Goal: Transaction & Acquisition: Purchase product/service

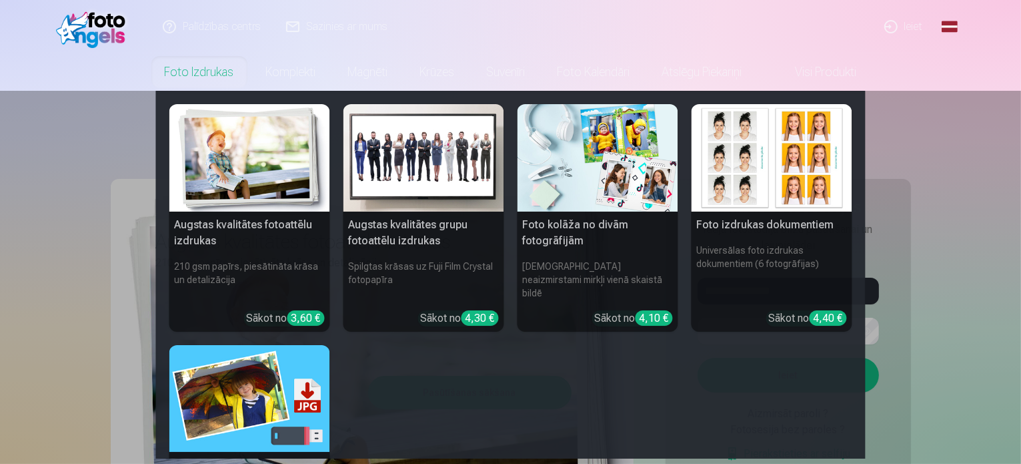
click at [213, 74] on link "Foto izdrukas" at bounding box center [199, 71] width 101 height 37
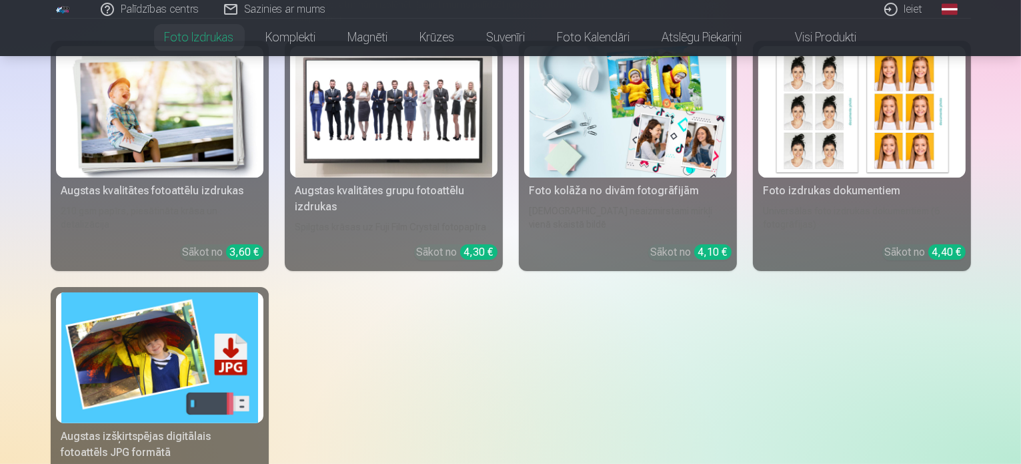
scroll to position [179, 0]
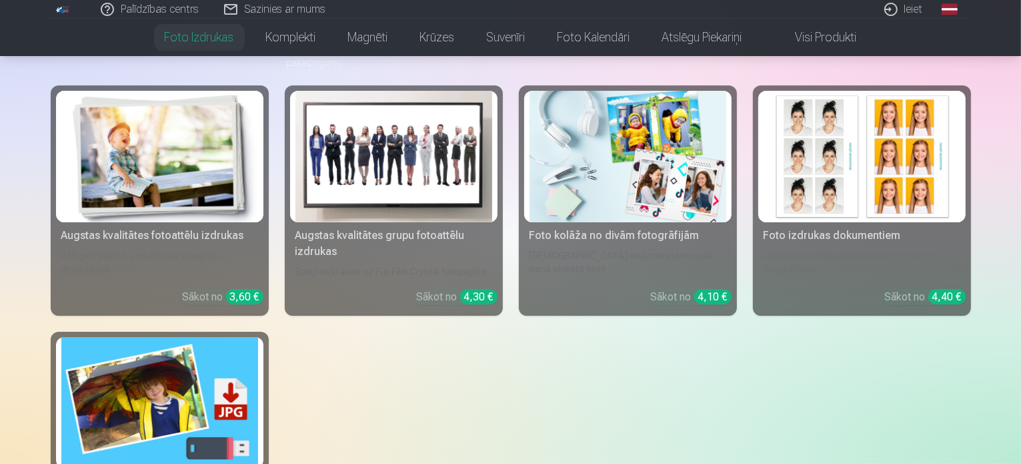
click at [151, 222] on img at bounding box center [159, 156] width 197 height 131
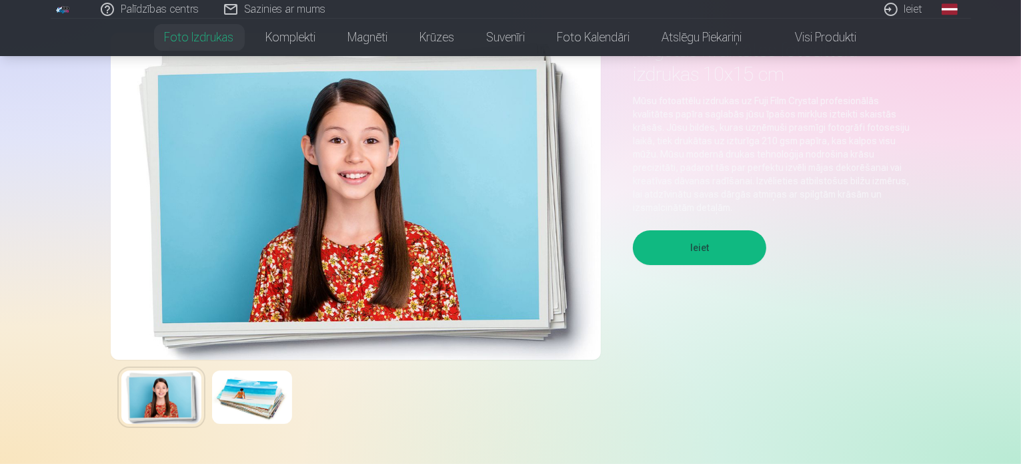
scroll to position [111, 0]
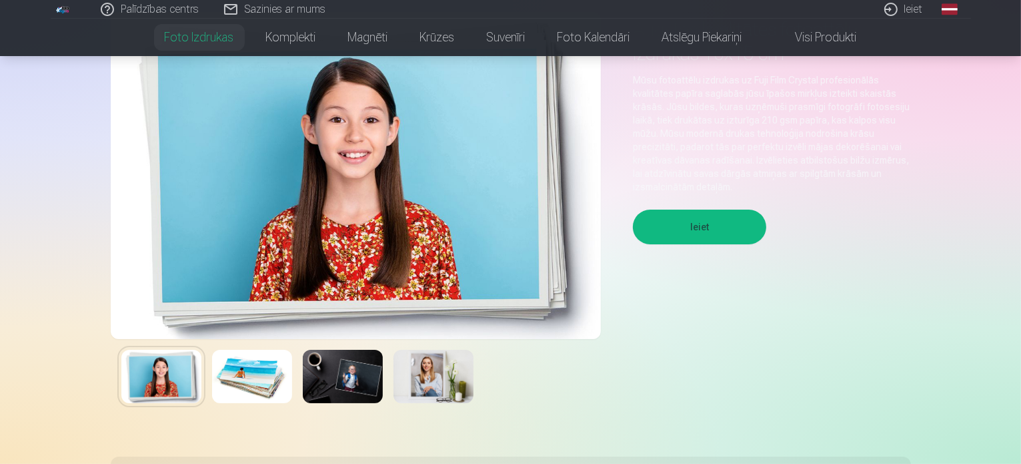
click at [688, 230] on button "Ieiet" at bounding box center [699, 226] width 133 height 35
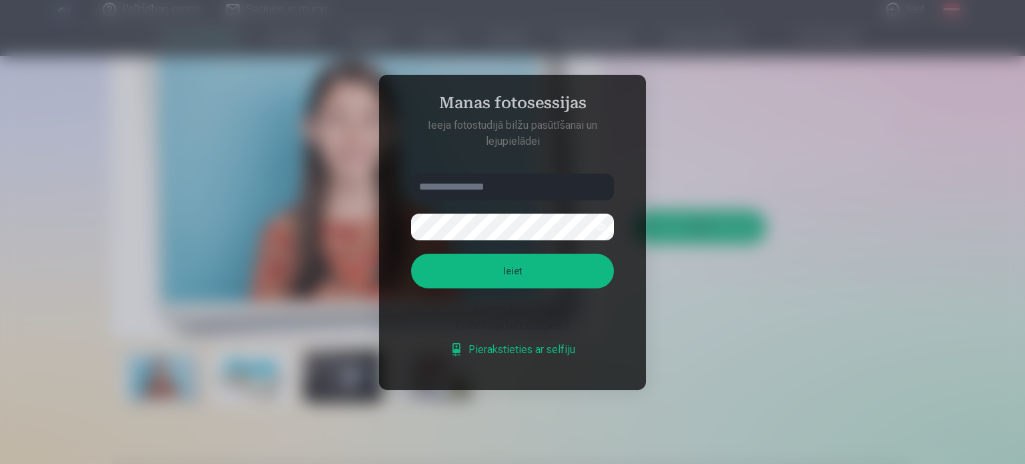
click at [695, 162] on div at bounding box center [512, 232] width 1025 height 464
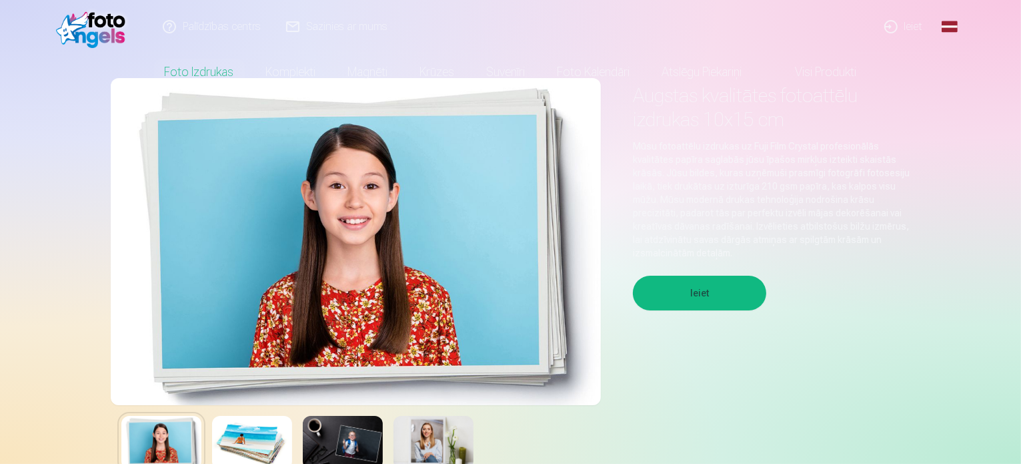
scroll to position [0, 0]
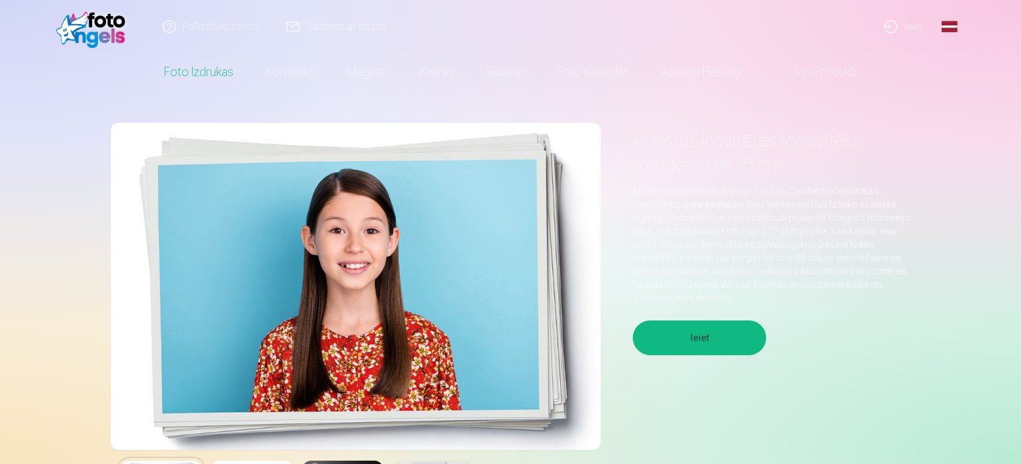
click at [896, 13] on link "Ieiet" at bounding box center [905, 26] width 64 height 53
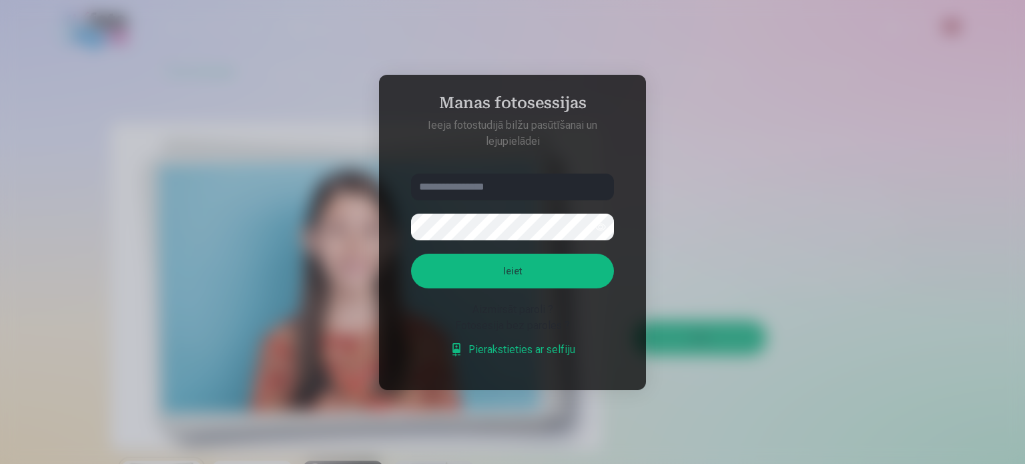
click at [499, 194] on input "text" at bounding box center [512, 186] width 203 height 27
click at [730, 113] on div at bounding box center [512, 232] width 1025 height 464
